Goal: Information Seeking & Learning: Learn about a topic

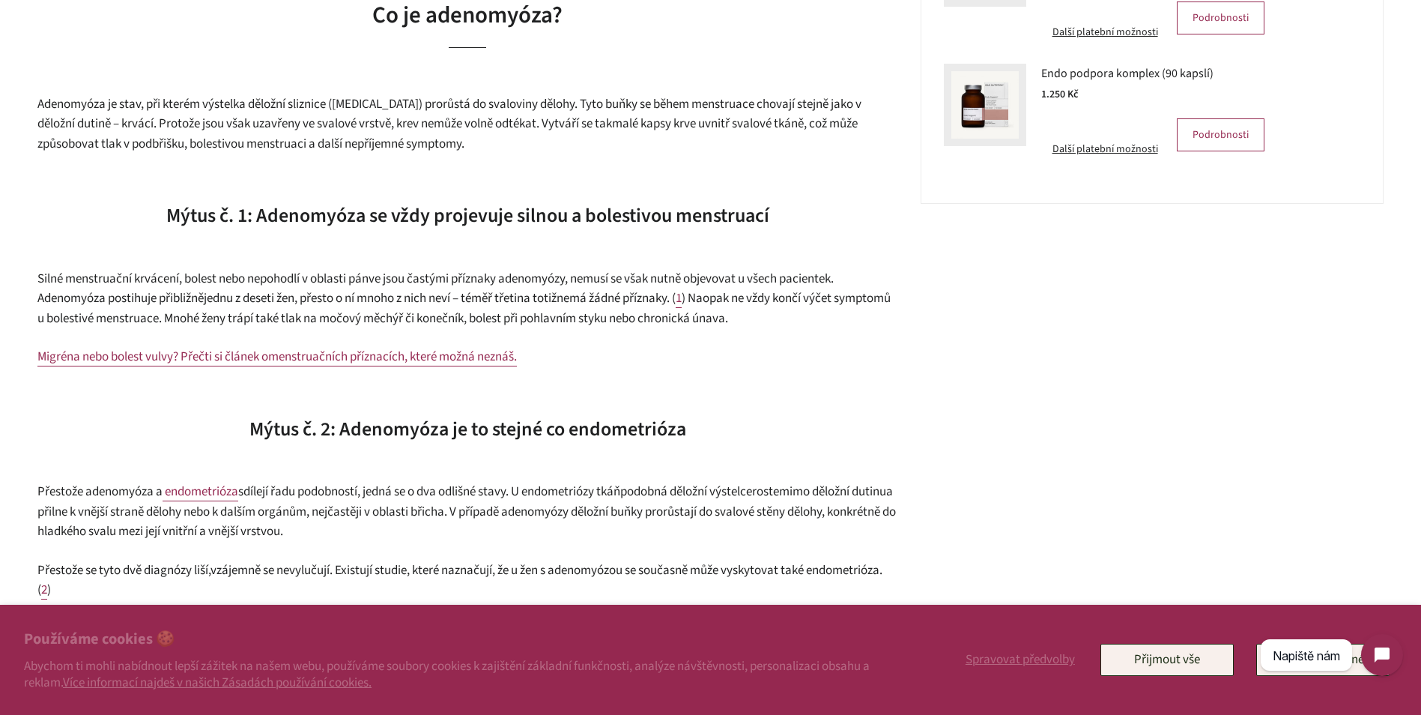
scroll to position [824, 0]
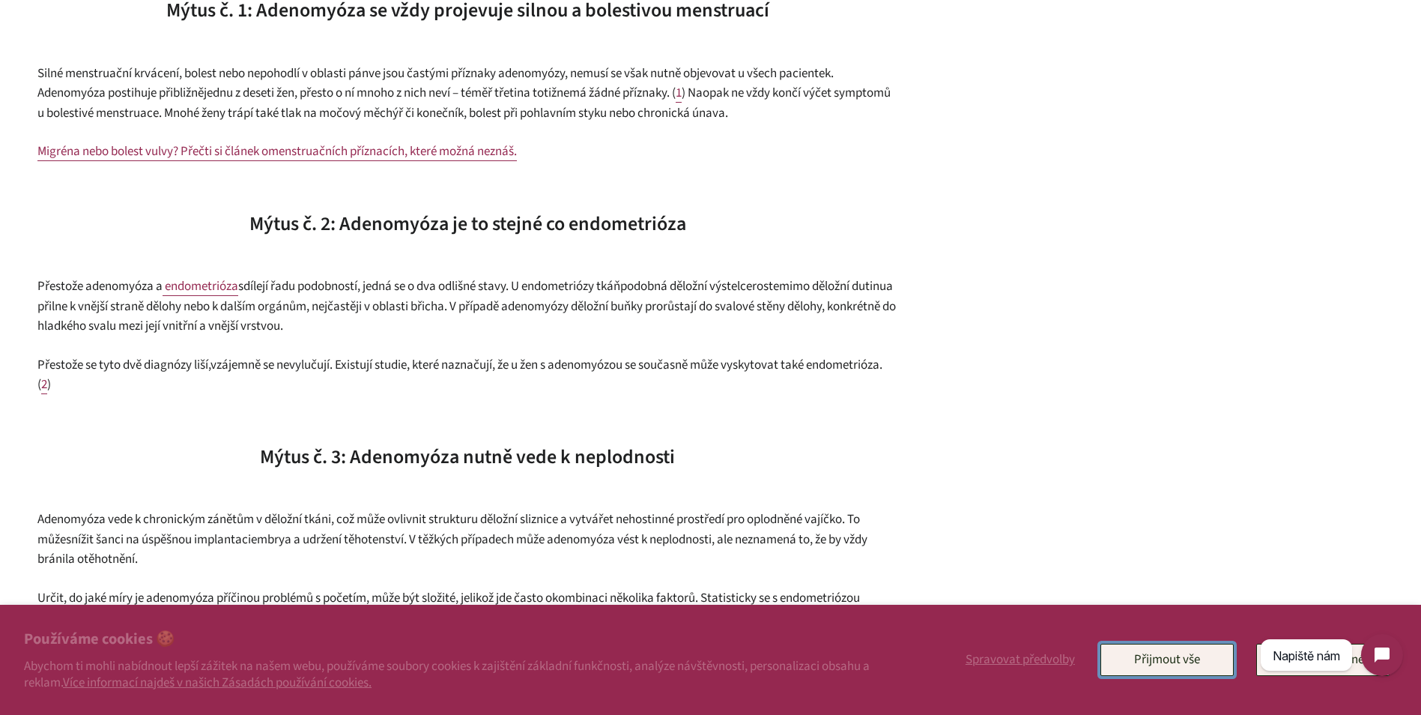
click at [1194, 663] on button "Přijmout vše" at bounding box center [1167, 659] width 133 height 31
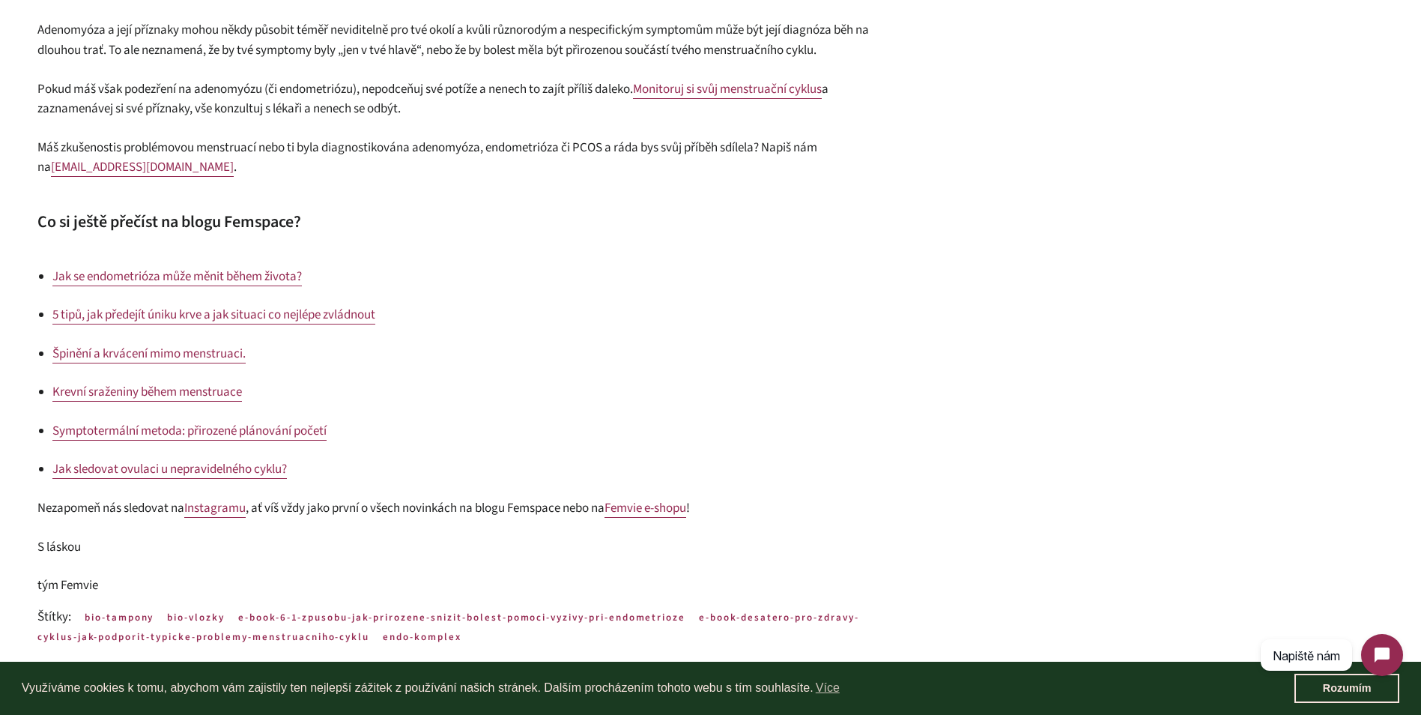
scroll to position [2023, 0]
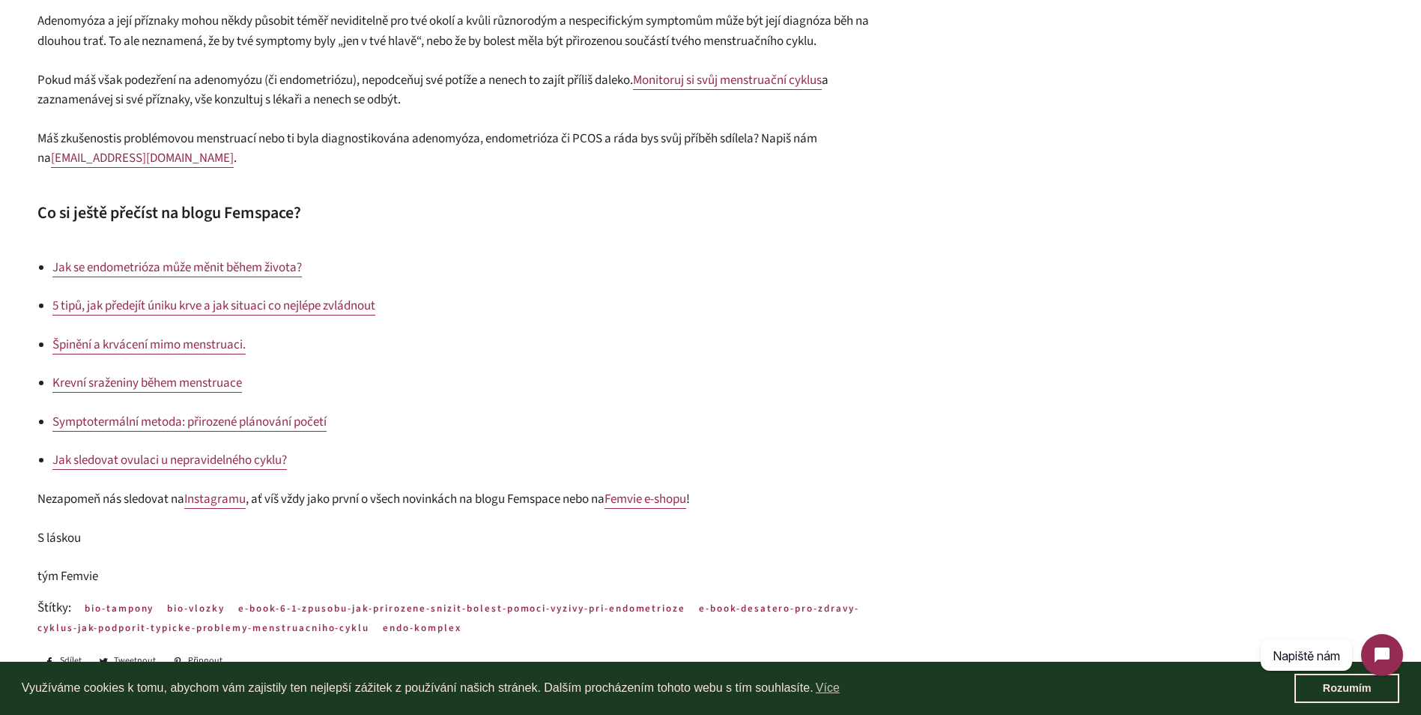
click at [155, 387] on span "Krevní sraženiny během menstruace" at bounding box center [147, 383] width 190 height 18
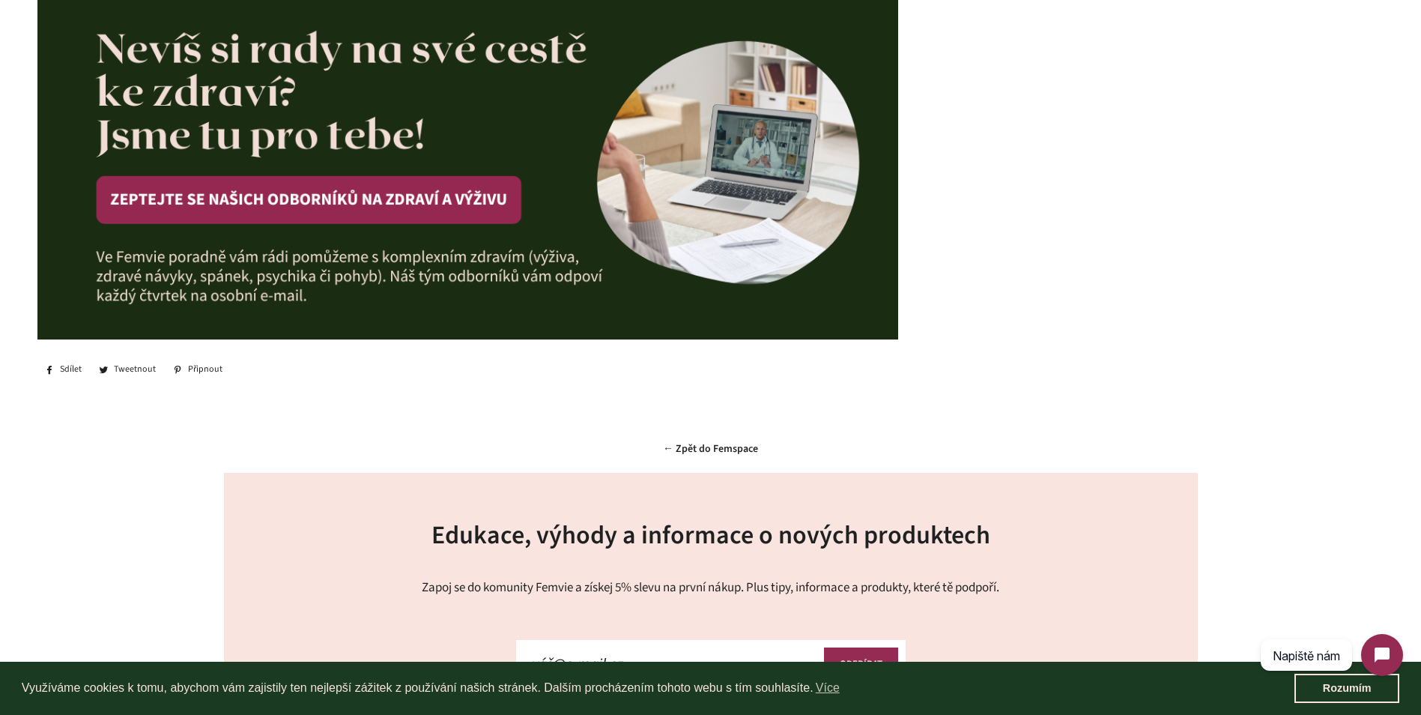
scroll to position [2398, 0]
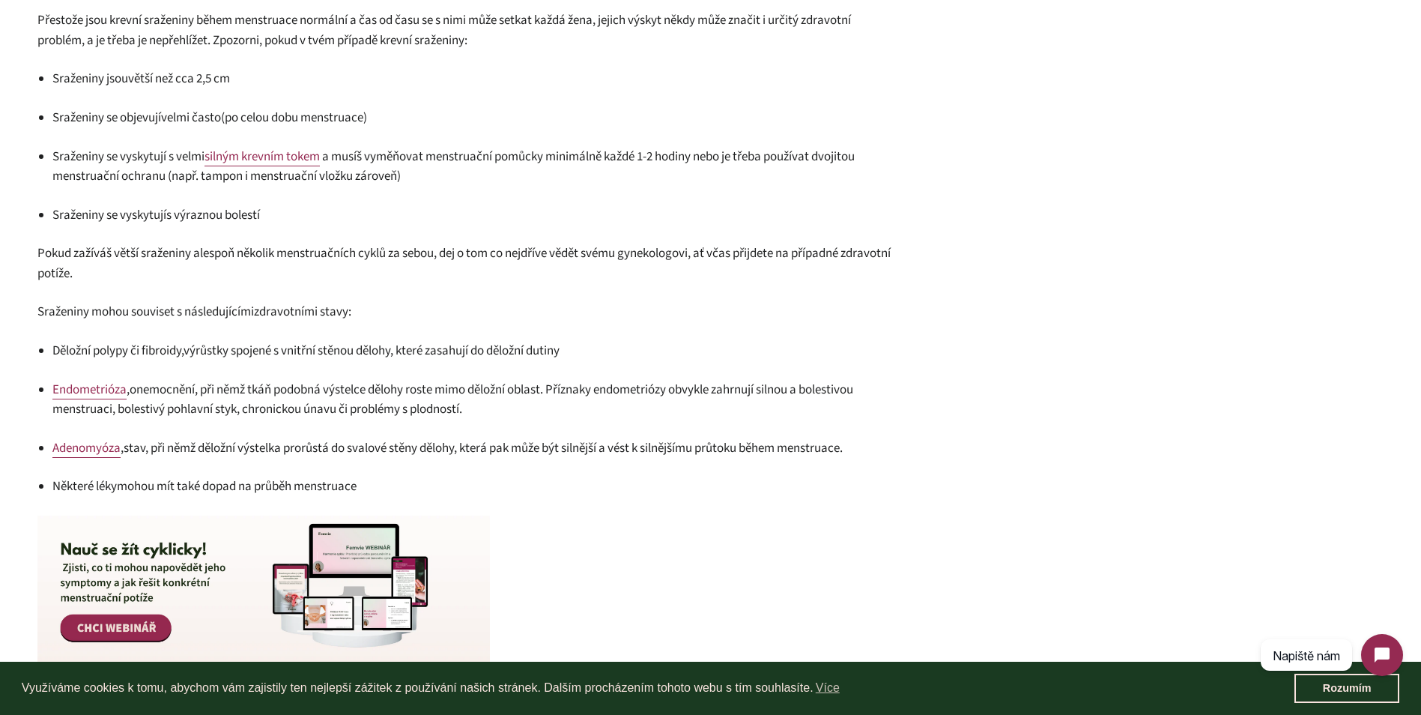
scroll to position [1499, 0]
